Goal: Obtain resource: Download file/media

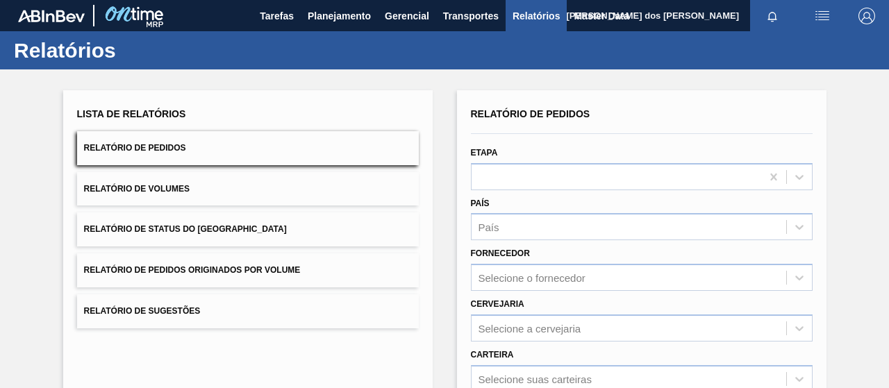
scroll to position [253, 0]
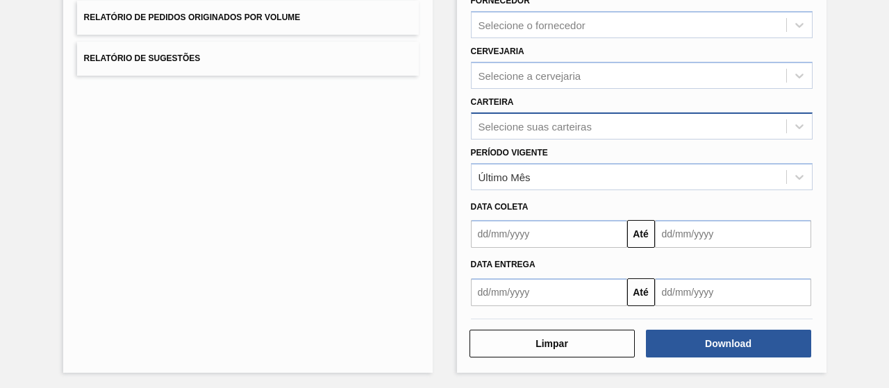
click at [489, 117] on div "Selecione suas carteiras" at bounding box center [629, 126] width 315 height 20
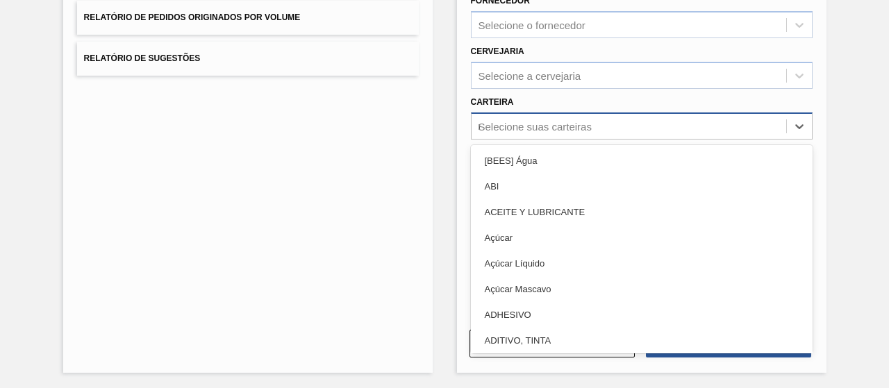
type input "mal"
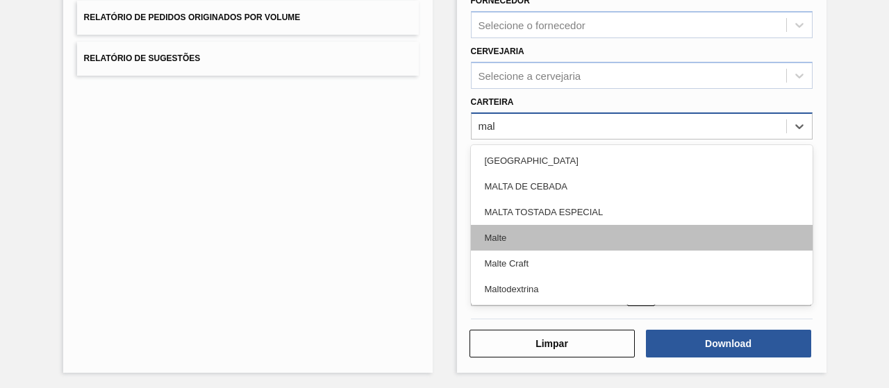
click at [539, 236] on div "Malte" at bounding box center [642, 238] width 342 height 26
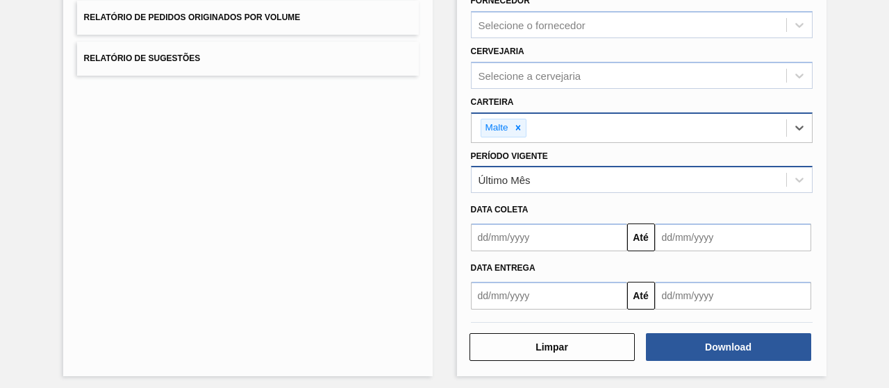
click at [503, 179] on div "Último Mês" at bounding box center [505, 180] width 52 height 12
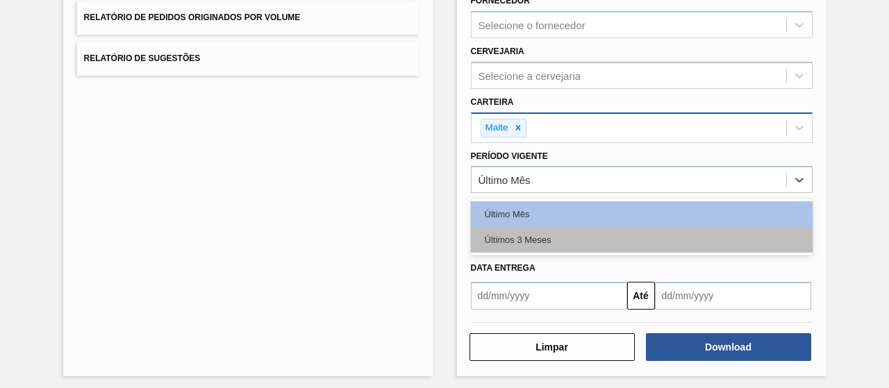
click at [502, 236] on div "Últimos 3 Meses" at bounding box center [642, 240] width 342 height 26
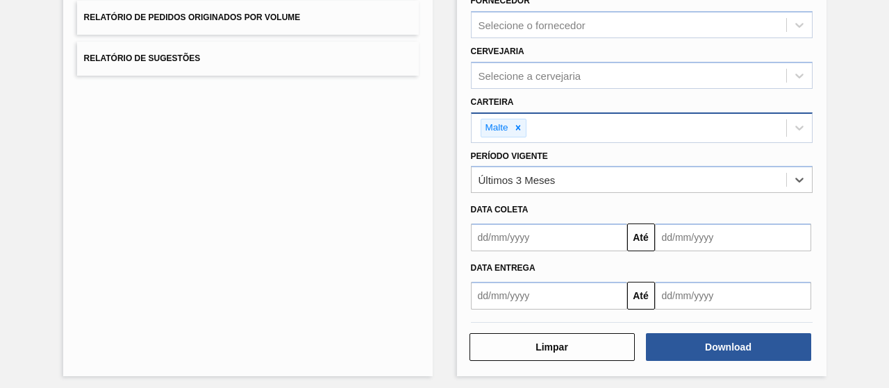
click at [426, 253] on div "Lista de Relatórios Relatório de Pedidos Relatório de Volumes Relatório de Stat…" at bounding box center [248, 106] width 370 height 539
click at [520, 238] on input "text" at bounding box center [549, 238] width 156 height 28
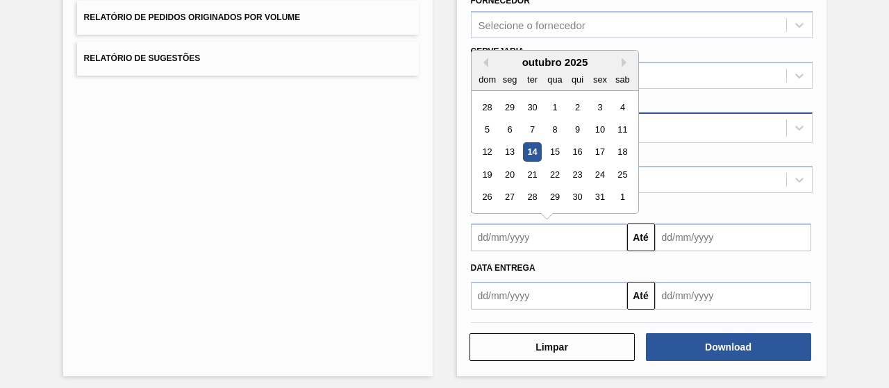
click at [487, 59] on div "outubro 2025" at bounding box center [555, 62] width 167 height 12
click at [486, 59] on div "outubro 2025" at bounding box center [555, 62] width 167 height 12
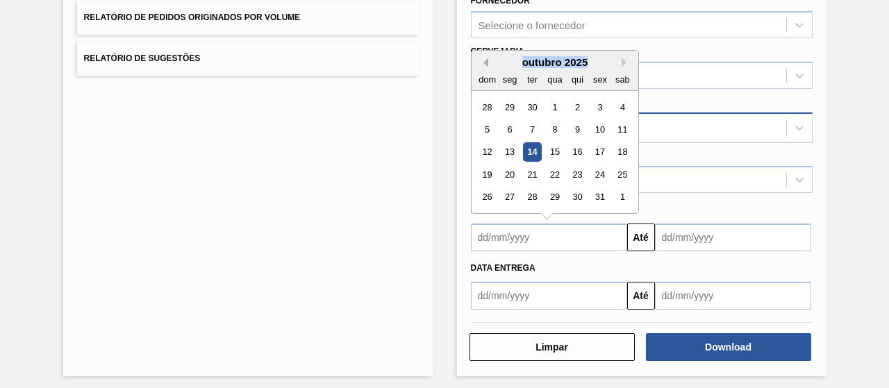
click at [486, 60] on button "Previous Month" at bounding box center [484, 63] width 10 height 10
click at [494, 63] on div "setembro 2025" at bounding box center [555, 62] width 167 height 12
click at [485, 63] on button "Previous Month" at bounding box center [484, 63] width 10 height 10
click at [484, 63] on button "Previous Month" at bounding box center [484, 63] width 10 height 10
click at [533, 107] on div "1" at bounding box center [532, 107] width 19 height 19
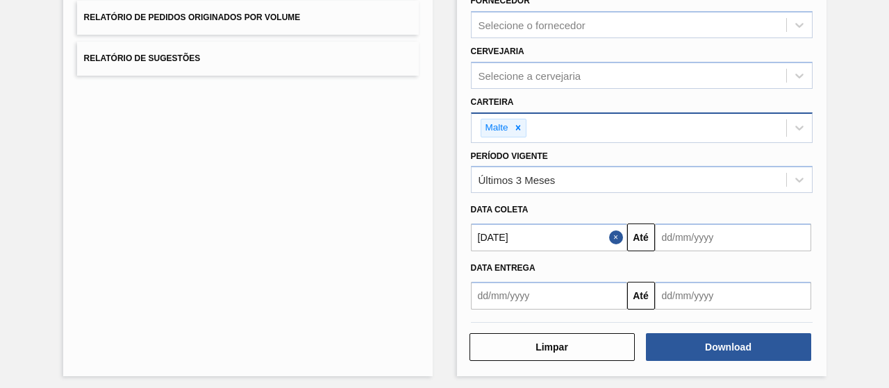
type input "[DATE]"
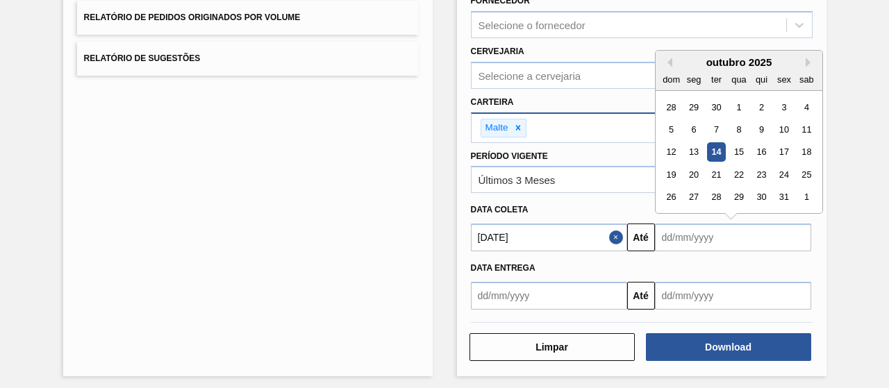
click at [720, 244] on input "text" at bounding box center [733, 238] width 156 height 28
click at [710, 153] on div "14" at bounding box center [716, 152] width 19 height 19
type input "[DATE]"
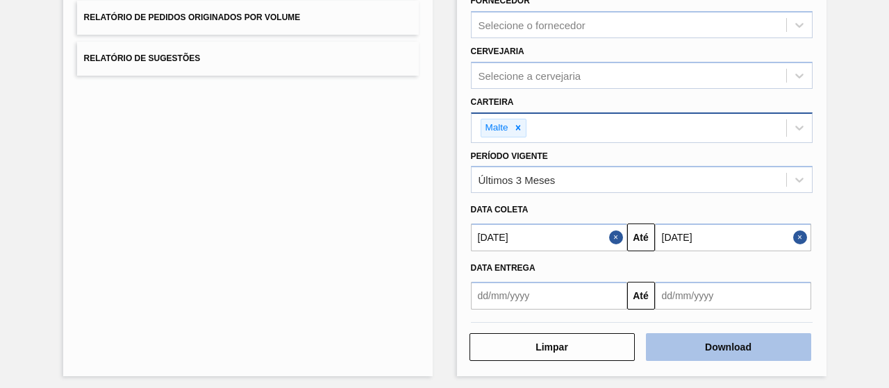
click at [734, 340] on button "Download" at bounding box center [728, 348] width 165 height 28
